Goal: Register for event/course

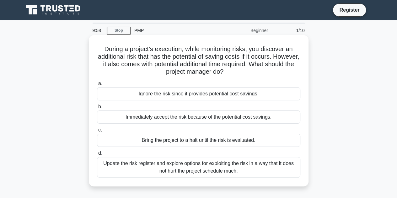
click at [153, 98] on div "Ignore the risk since it provides potential cost savings." at bounding box center [199, 93] width 204 height 13
click at [97, 86] on input "a. Ignore the risk since it provides potential cost savings." at bounding box center [97, 84] width 0 height 4
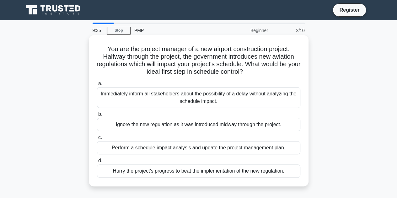
click at [189, 150] on div "Perform a schedule impact analysis and update the project management plan." at bounding box center [199, 147] width 204 height 13
click at [97, 140] on input "c. Perform a schedule impact analysis and update the project management plan." at bounding box center [97, 138] width 0 height 4
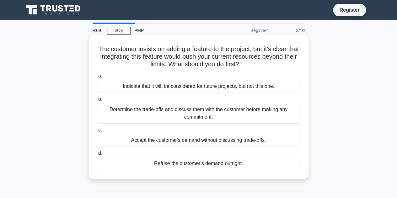
click at [179, 118] on div "Determine the trade-offs and discuss them with the customer before making any c…" at bounding box center [199, 113] width 204 height 21
click at [97, 101] on input "b. Determine the trade-offs and discuss them with the customer before making an…" at bounding box center [97, 99] width 0 height 4
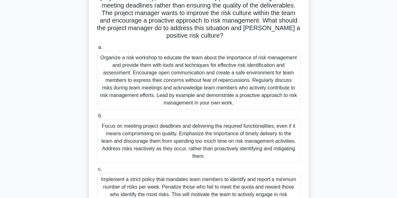
scroll to position [78, 0]
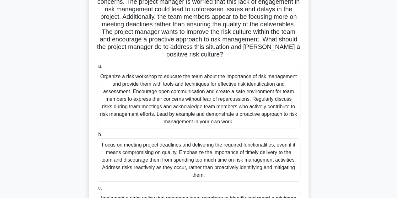
click at [185, 109] on div "Organize a risk workshop to educate the team about the importance of risk manag…" at bounding box center [199, 99] width 204 height 58
click at [97, 68] on input "a. Organize a risk workshop to educate the team about the importance of risk ma…" at bounding box center [97, 66] width 0 height 4
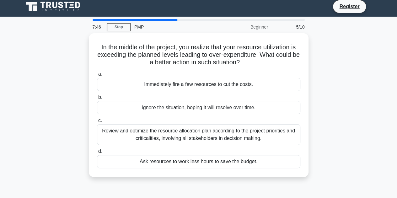
scroll to position [0, 0]
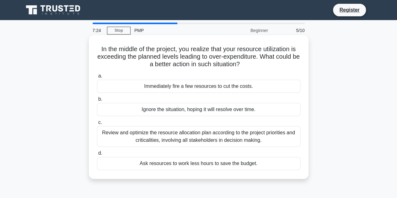
click at [181, 132] on div "Review and optimize the resource allocation plan according to the project prior…" at bounding box center [199, 136] width 204 height 21
click at [97, 125] on input "c. Review and optimize the resource allocation plan according to the project pr…" at bounding box center [97, 123] width 0 height 4
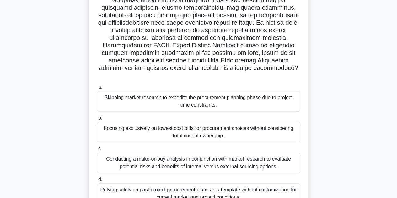
scroll to position [96, 0]
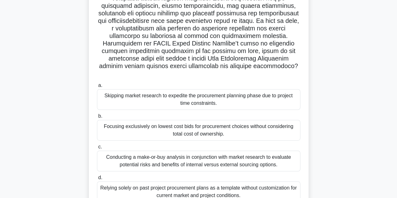
click at [178, 154] on div "Conducting a make-or-buy analysis in conjunction with market research to evalua…" at bounding box center [199, 161] width 204 height 21
click at [97, 149] on input "c. Conducting a make-or-buy analysis in conjunction with market research to eva…" at bounding box center [97, 147] width 0 height 4
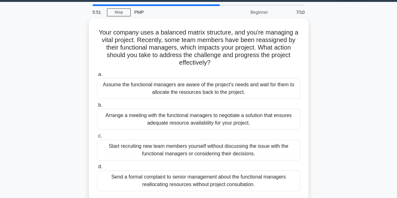
scroll to position [22, 0]
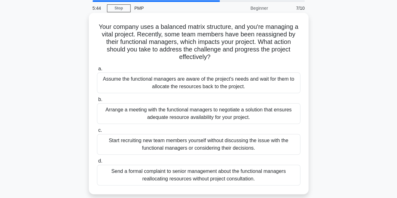
click at [190, 116] on div "Arrange a meeting with the functional managers to negotiate a solution that ens…" at bounding box center [199, 113] width 204 height 21
click at [97, 102] on input "b. Arrange a meeting with the functional managers to negotiate a solution that …" at bounding box center [97, 100] width 0 height 4
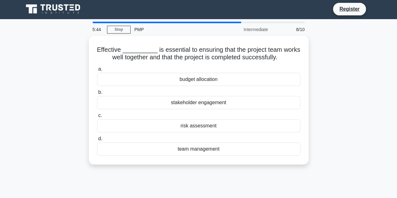
scroll to position [0, 0]
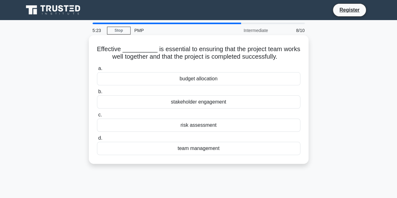
click at [195, 148] on div "team management" at bounding box center [199, 148] width 204 height 13
click at [97, 140] on input "d. team management" at bounding box center [97, 138] width 0 height 4
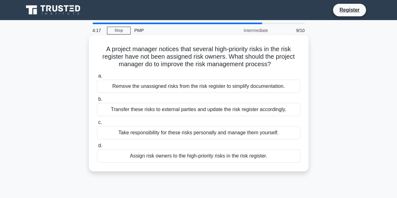
click at [196, 156] on div "Assign risk owners to the high-priority risks in the risk register." at bounding box center [199, 156] width 204 height 13
click at [97, 148] on input "d. Assign risk owners to the high-priority risks in the risk register." at bounding box center [97, 146] width 0 height 4
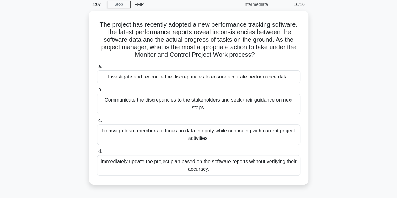
scroll to position [30, 0]
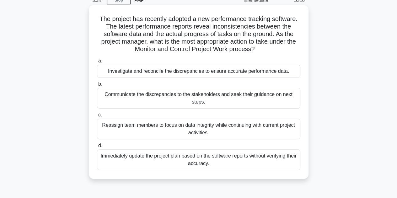
click at [208, 75] on div "Investigate and reconcile the discrepancies to ensure accurate performance data." at bounding box center [199, 71] width 204 height 13
click at [97, 63] on input "a. Investigate and reconcile the discrepancies to ensure accurate performance d…" at bounding box center [97, 61] width 0 height 4
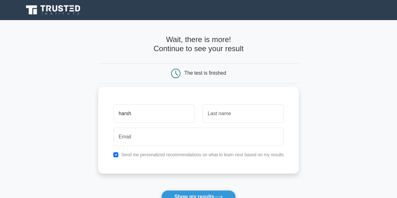
type input "harsh"
click at [233, 118] on input "text" at bounding box center [243, 114] width 81 height 18
type input "[PERSON_NAME]"
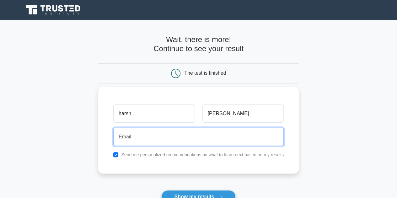
click at [215, 134] on input "email" at bounding box center [198, 137] width 171 height 18
type input "[EMAIL_ADDRESS][PERSON_NAME][DOMAIN_NAME]"
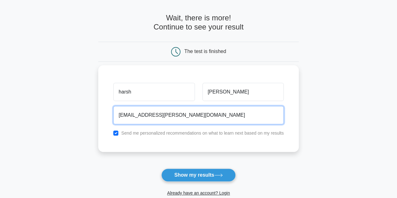
scroll to position [25, 0]
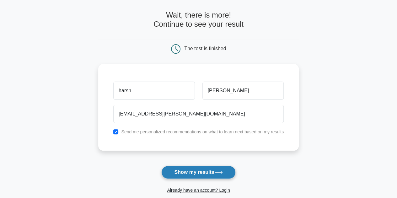
click at [190, 172] on button "Show my results" at bounding box center [199, 172] width 74 height 13
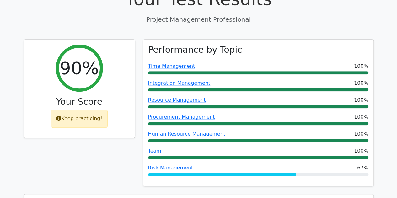
scroll to position [241, 0]
